Goal: Task Accomplishment & Management: Use online tool/utility

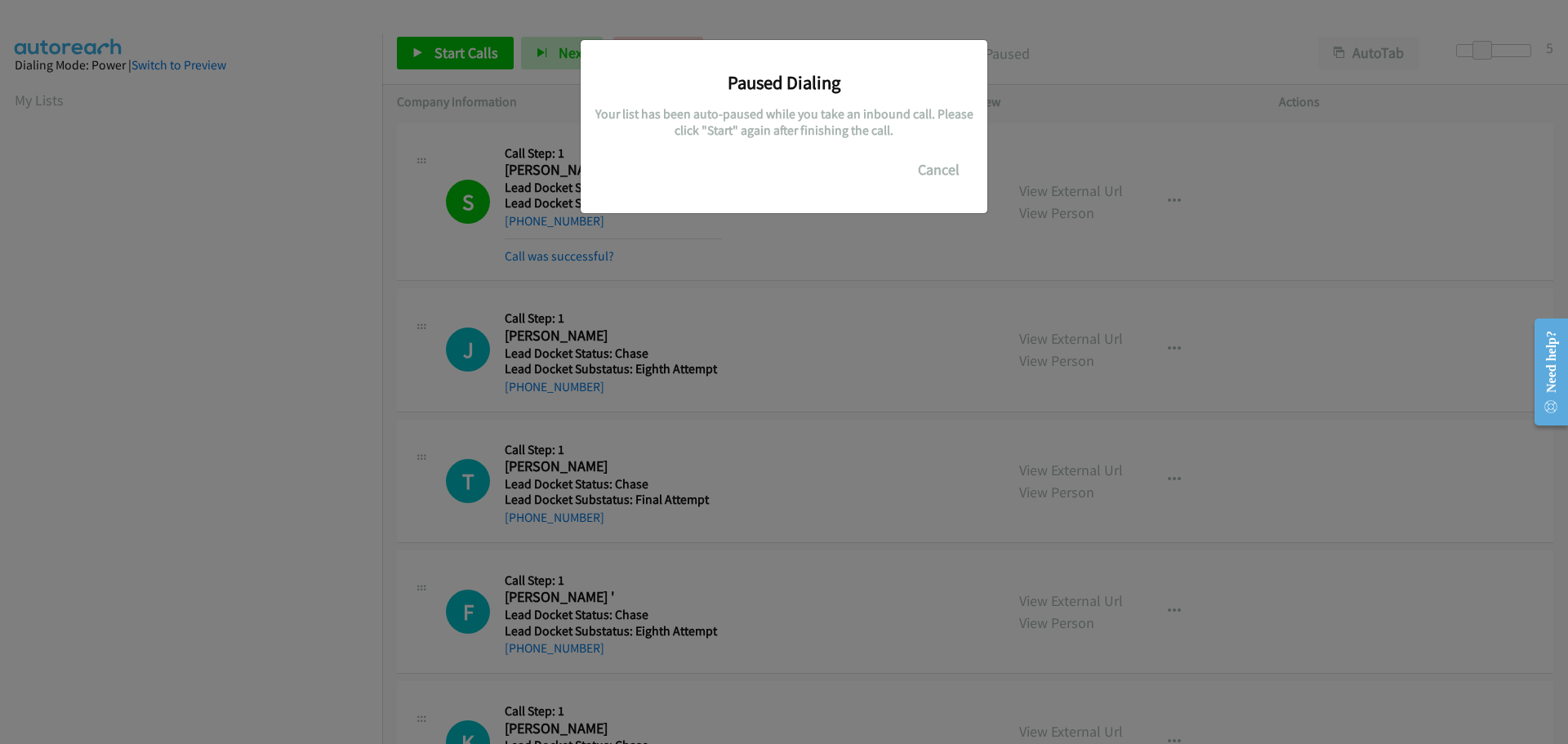
scroll to position [173, 0]
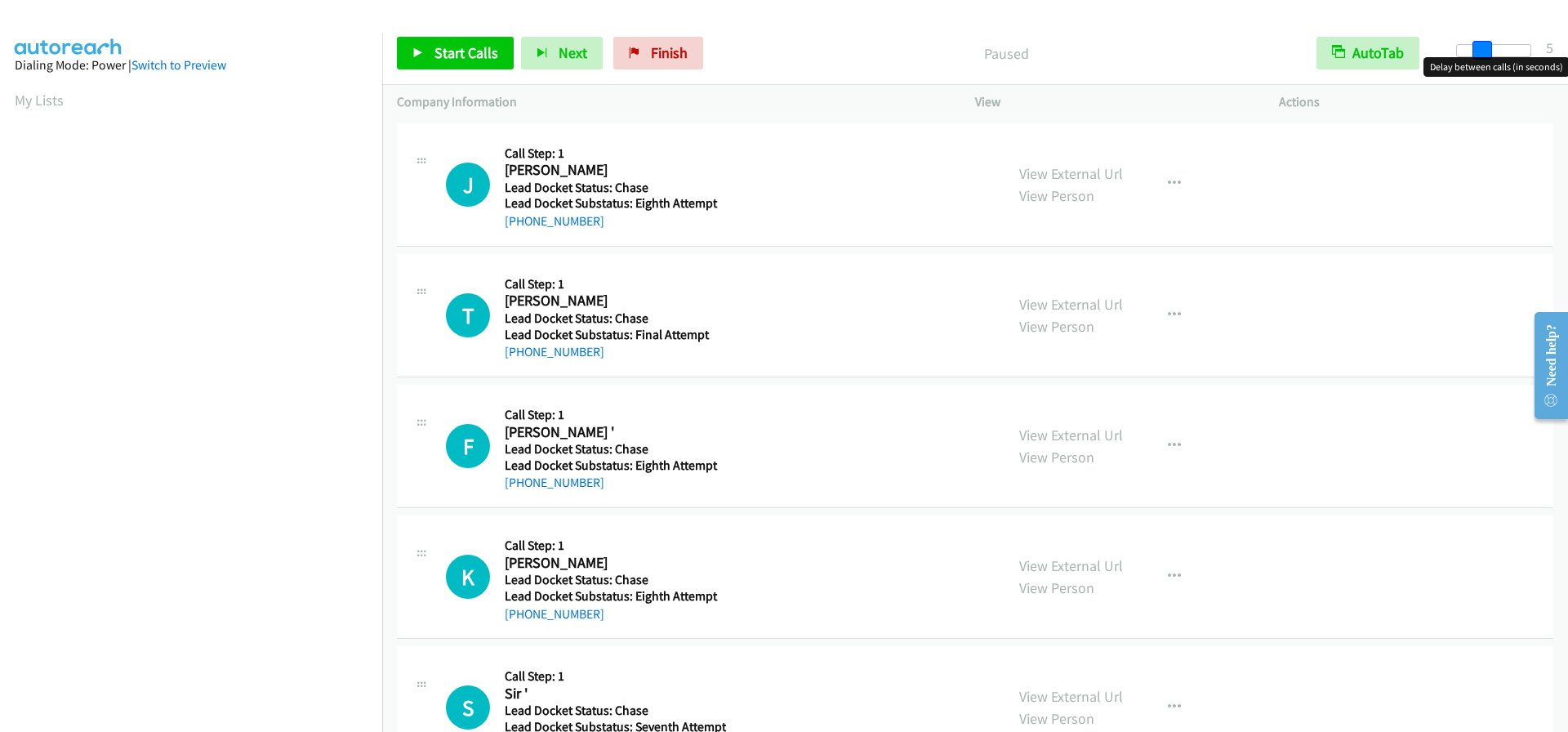
drag, startPoint x: 1461, startPoint y: 51, endPoint x: 1485, endPoint y: 51, distance: 24.0
click at [1485, 51] on span at bounding box center [1482, 50] width 19 height 19
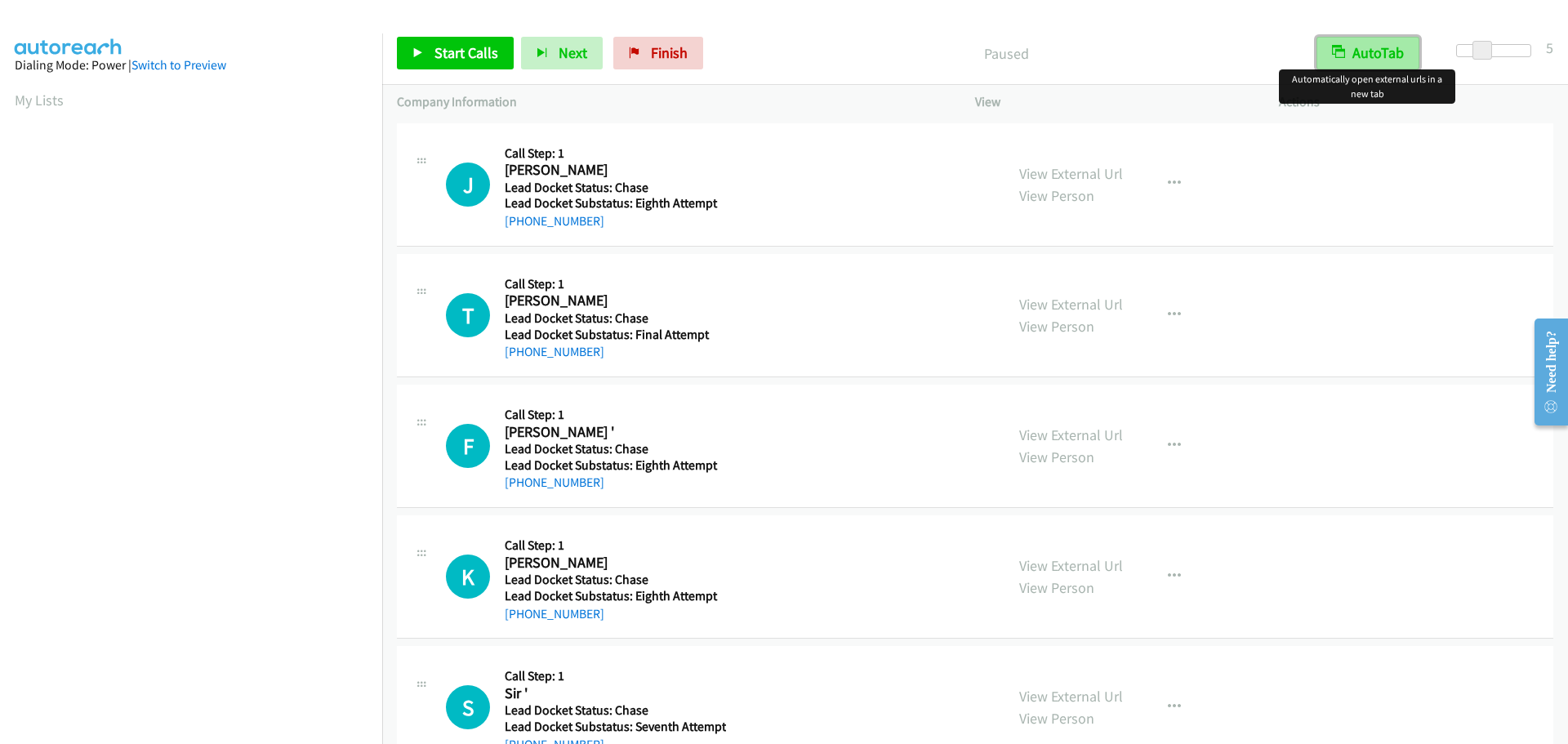
click at [1371, 55] on button "AutoTab" at bounding box center [1367, 53] width 103 height 32
click at [468, 59] on span "Start Calls" at bounding box center [465, 53] width 64 height 19
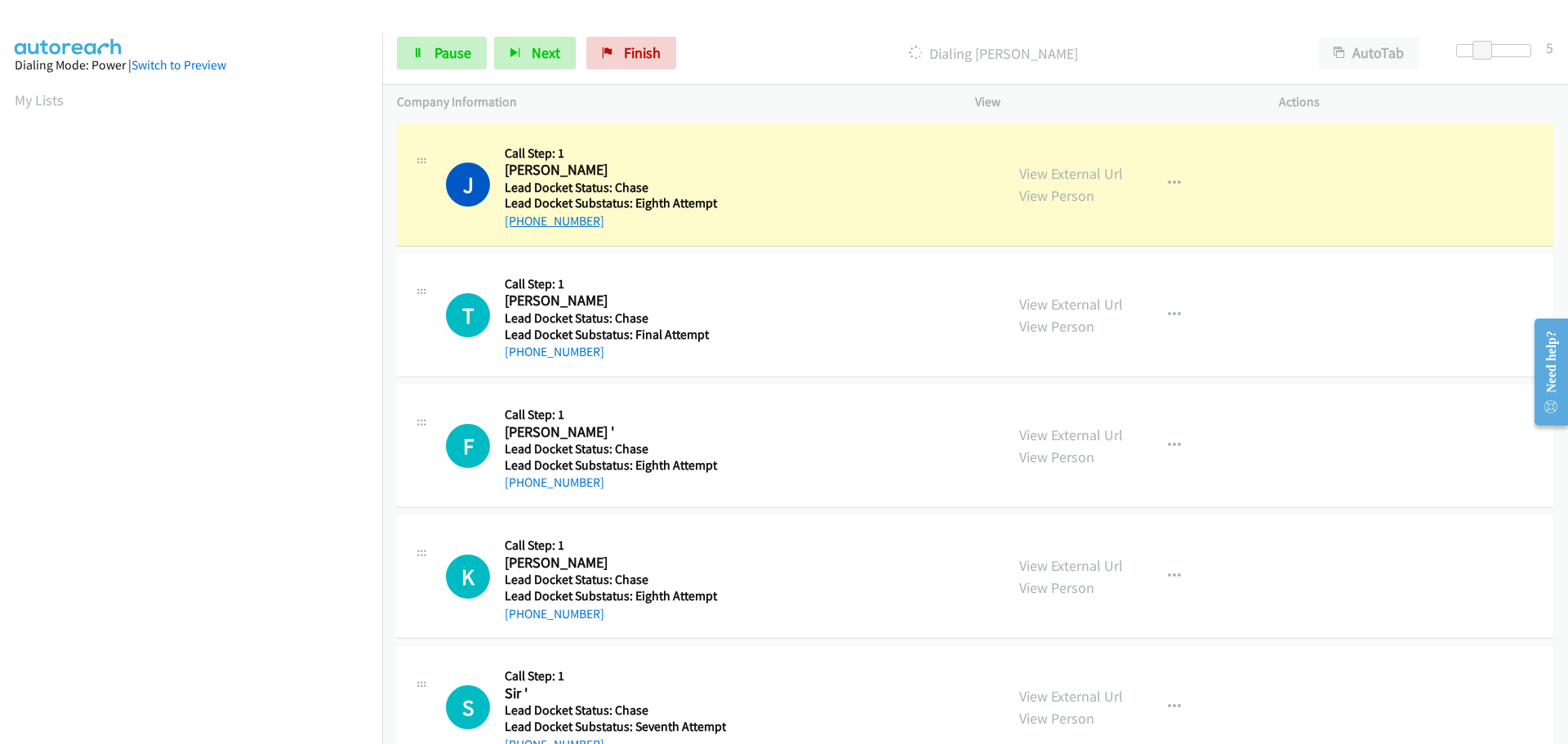
drag, startPoint x: 564, startPoint y: 223, endPoint x: 516, endPoint y: 228, distance: 48.3
click at [516, 228] on div "[PHONE_NUMBER]" at bounding box center [613, 221] width 217 height 19
copy link "607-662-3061"
